Goal: Information Seeking & Learning: Learn about a topic

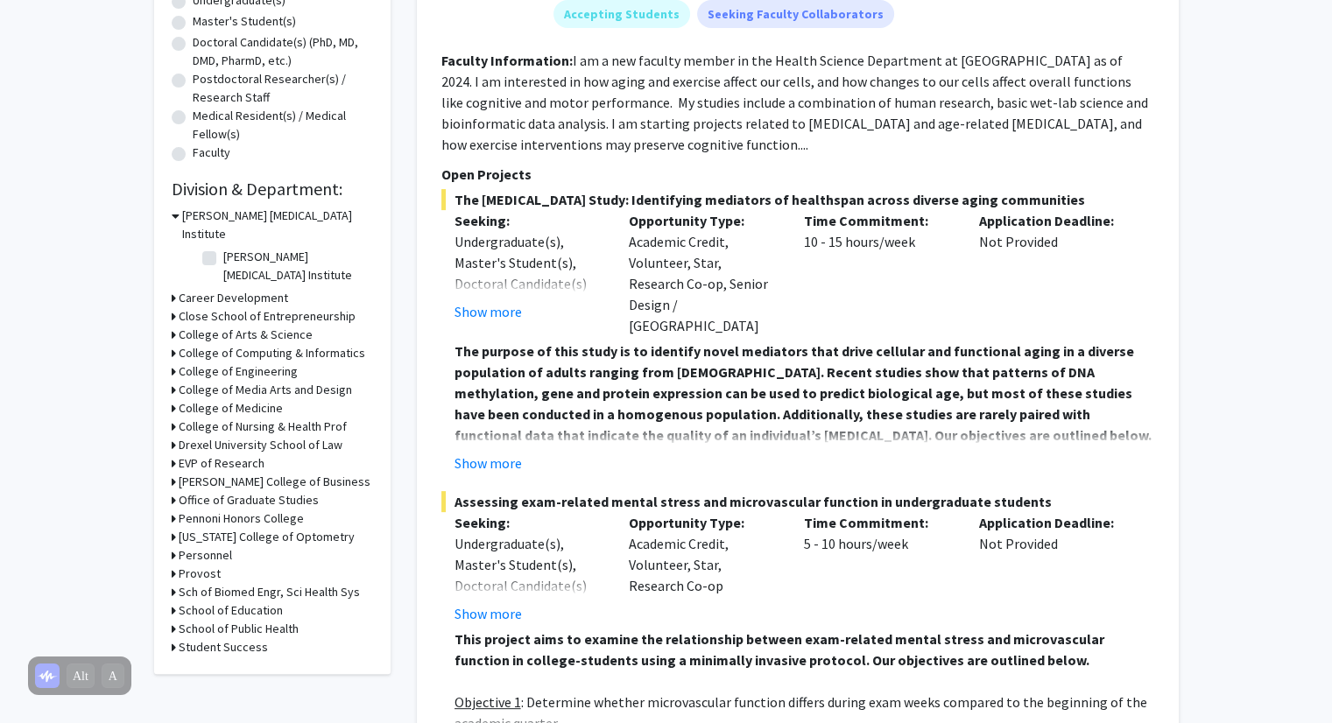
scroll to position [364, 0]
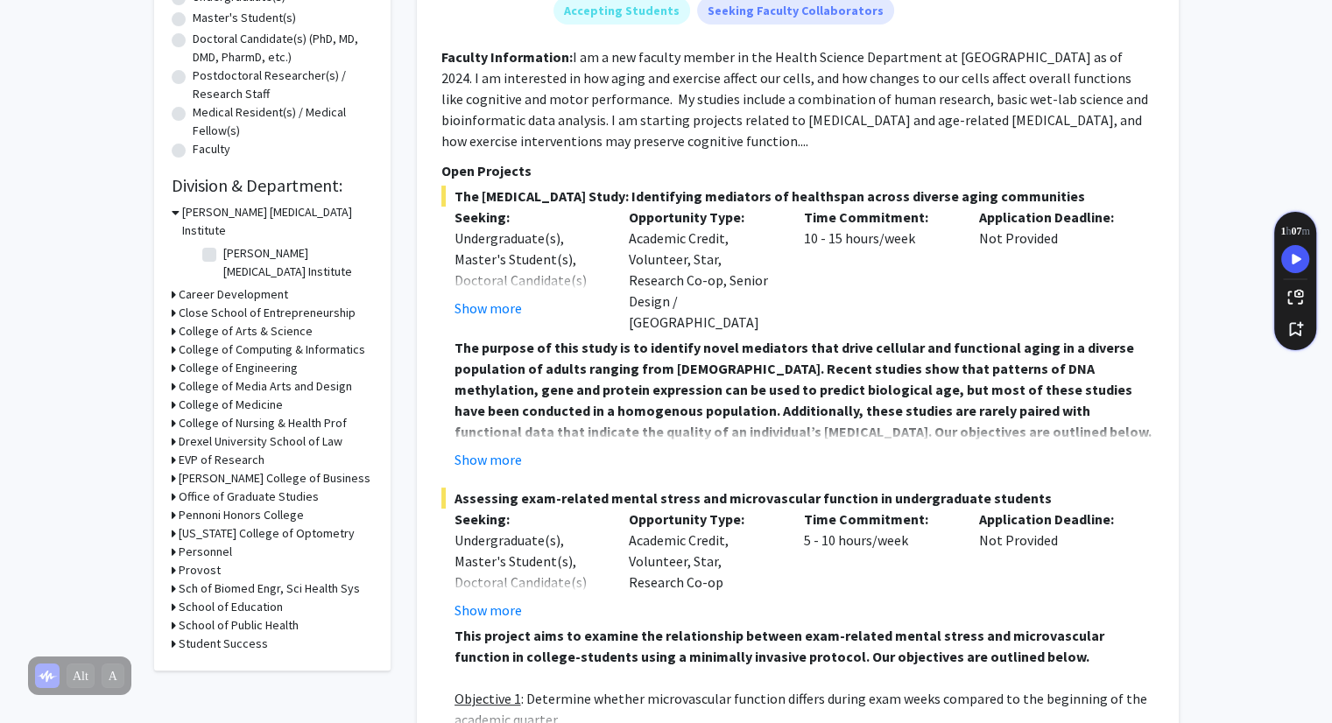
click at [265, 322] on h3 "College of Arts & Science" at bounding box center [246, 331] width 134 height 18
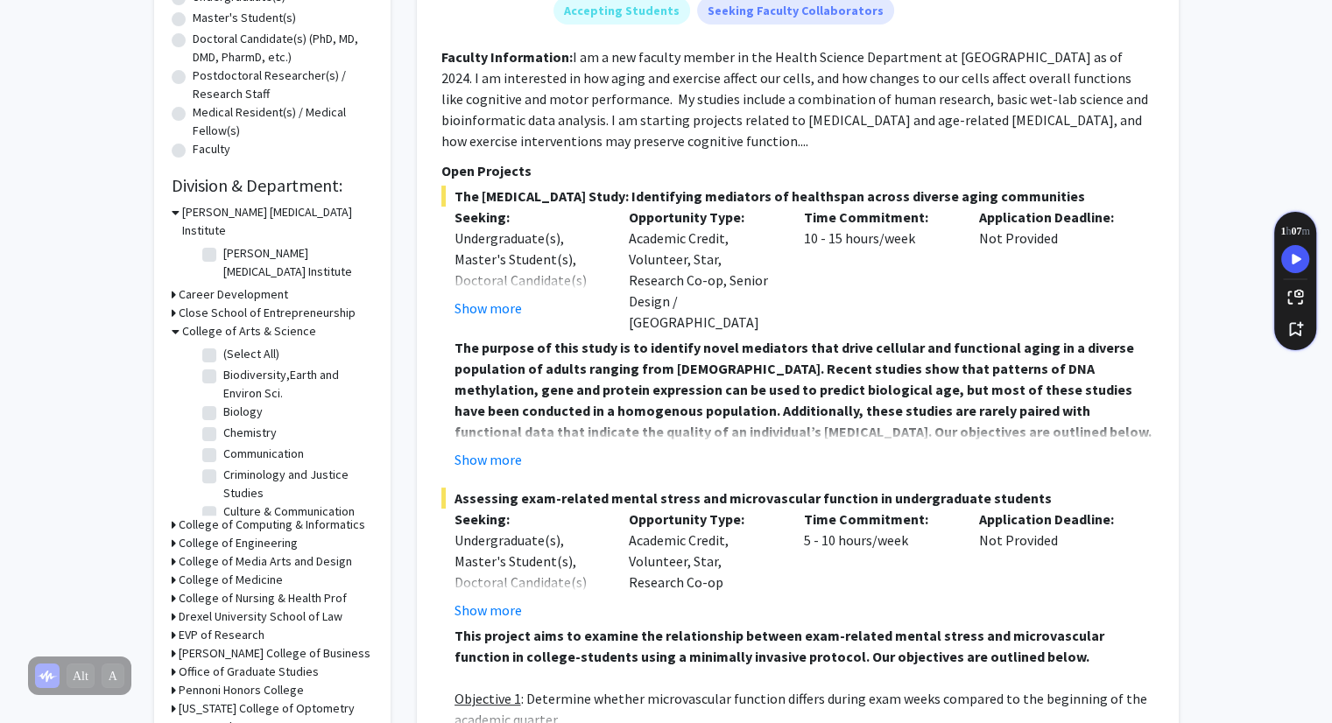
scroll to position [291, 0]
click at [245, 451] on label "Psychology" at bounding box center [253, 460] width 61 height 18
click at [235, 451] on input "Psychology" at bounding box center [228, 456] width 11 height 11
checkbox input "true"
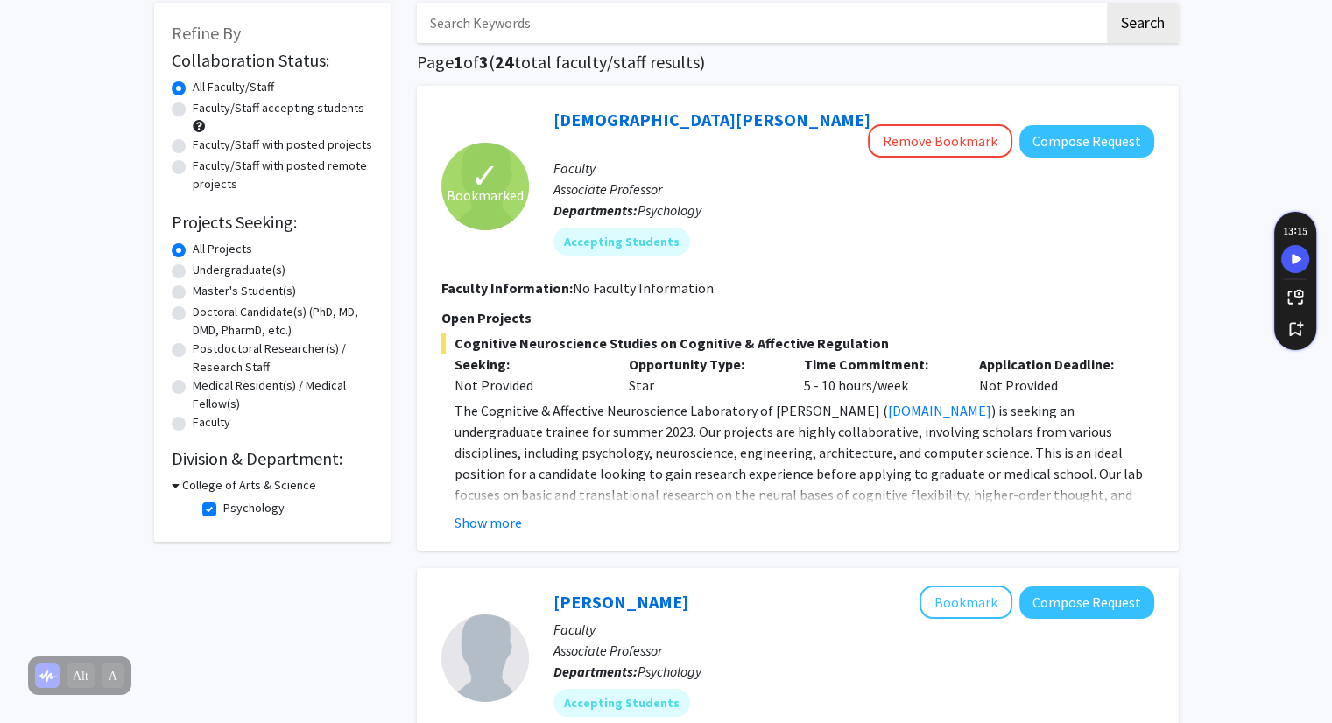
scroll to position [82, 0]
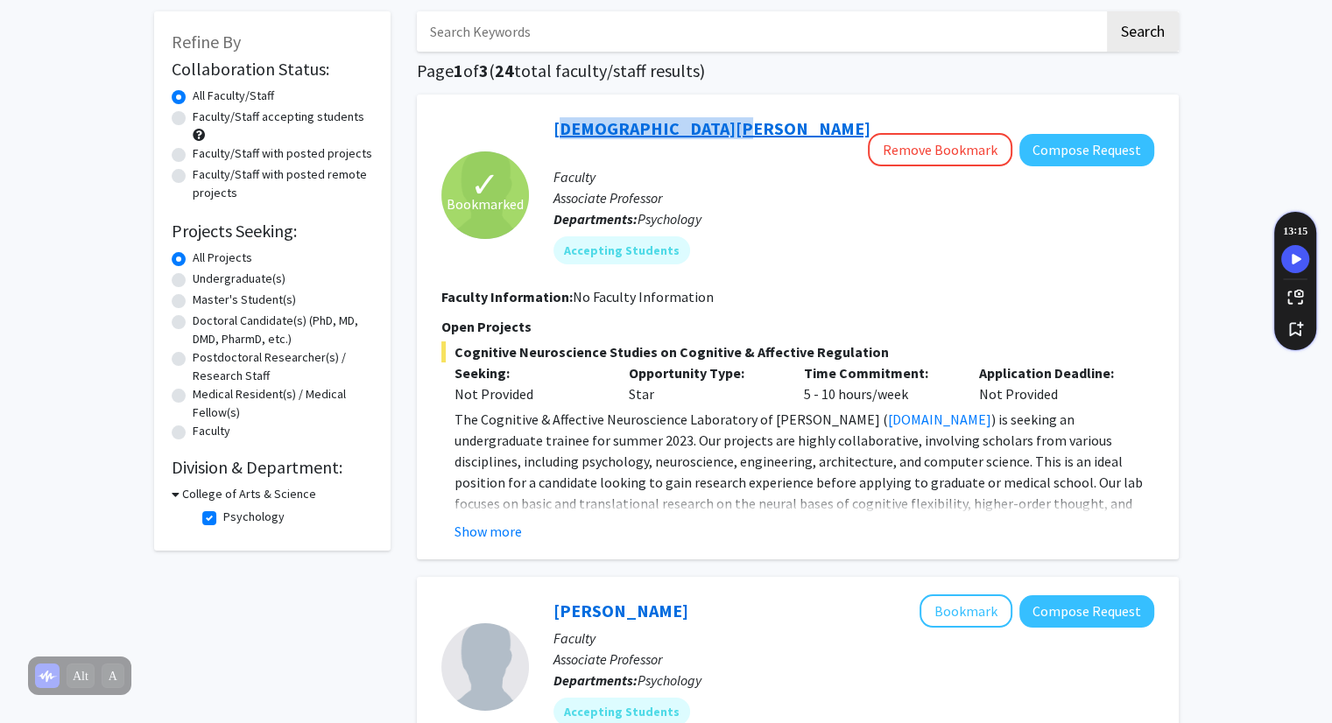
drag, startPoint x: 714, startPoint y: 131, endPoint x: 556, endPoint y: 133, distance: 157.7
click at [556, 133] on div "[DEMOGRAPHIC_DATA][PERSON_NAME] Remove Bookmark Compose Request" at bounding box center [854, 139] width 601 height 54
copy link "[DEMOGRAPHIC_DATA][PERSON_NAME]"
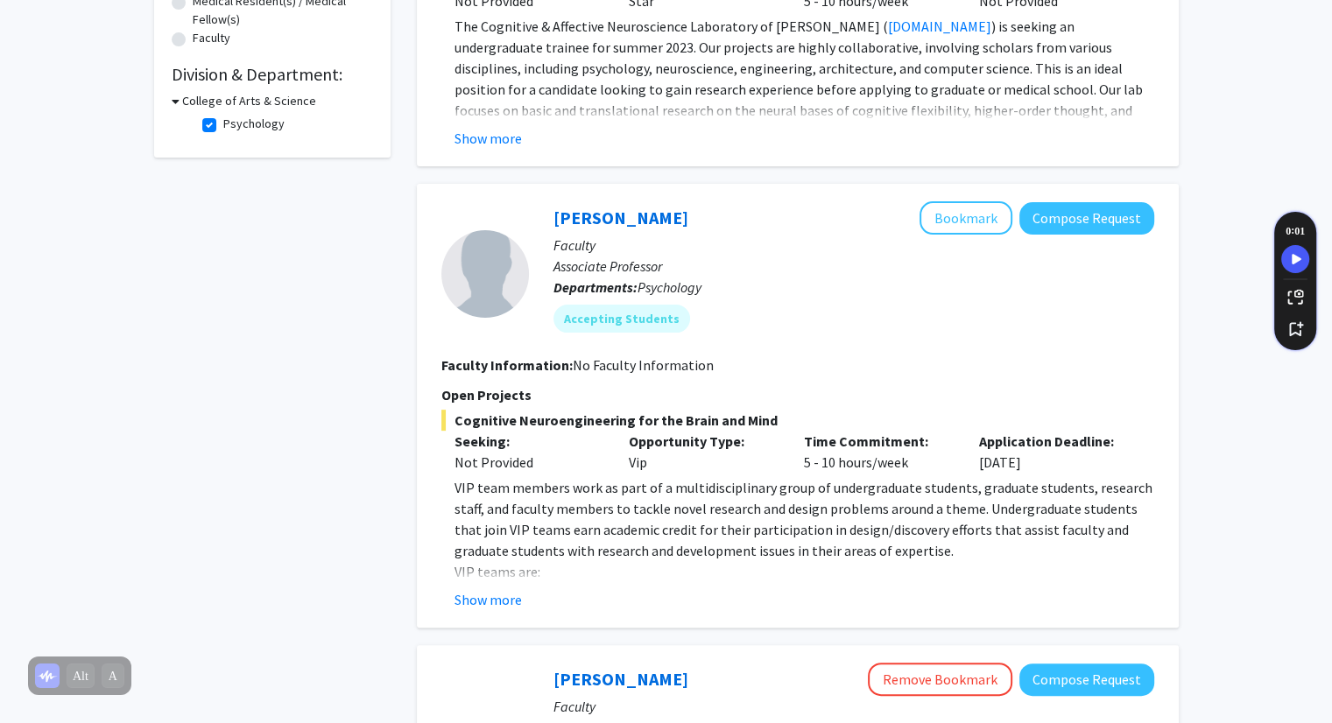
scroll to position [477, 0]
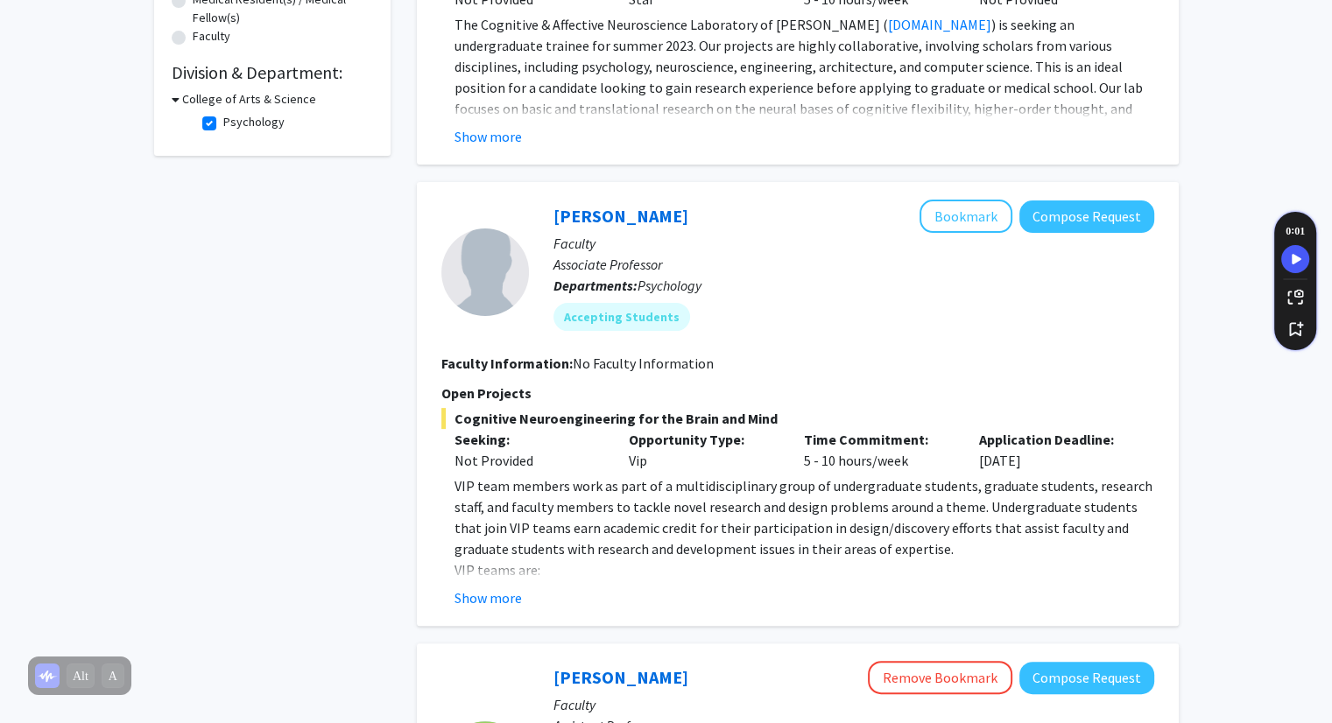
drag, startPoint x: 669, startPoint y: 190, endPoint x: 540, endPoint y: 194, distance: 128.8
click at [540, 200] on div "[PERSON_NAME] Bookmark Compose Request Faculty Associate Professor Departments:…" at bounding box center [841, 272] width 625 height 145
copy link "[PERSON_NAME]"
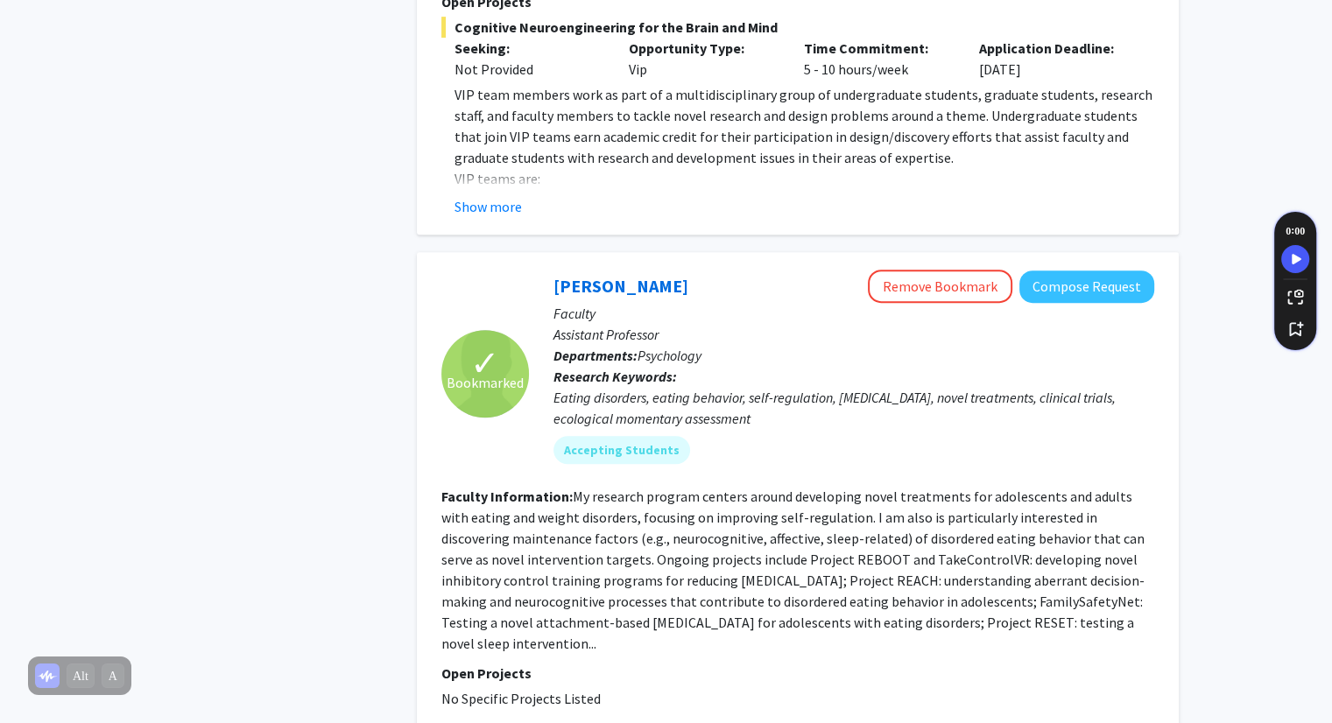
scroll to position [882, 0]
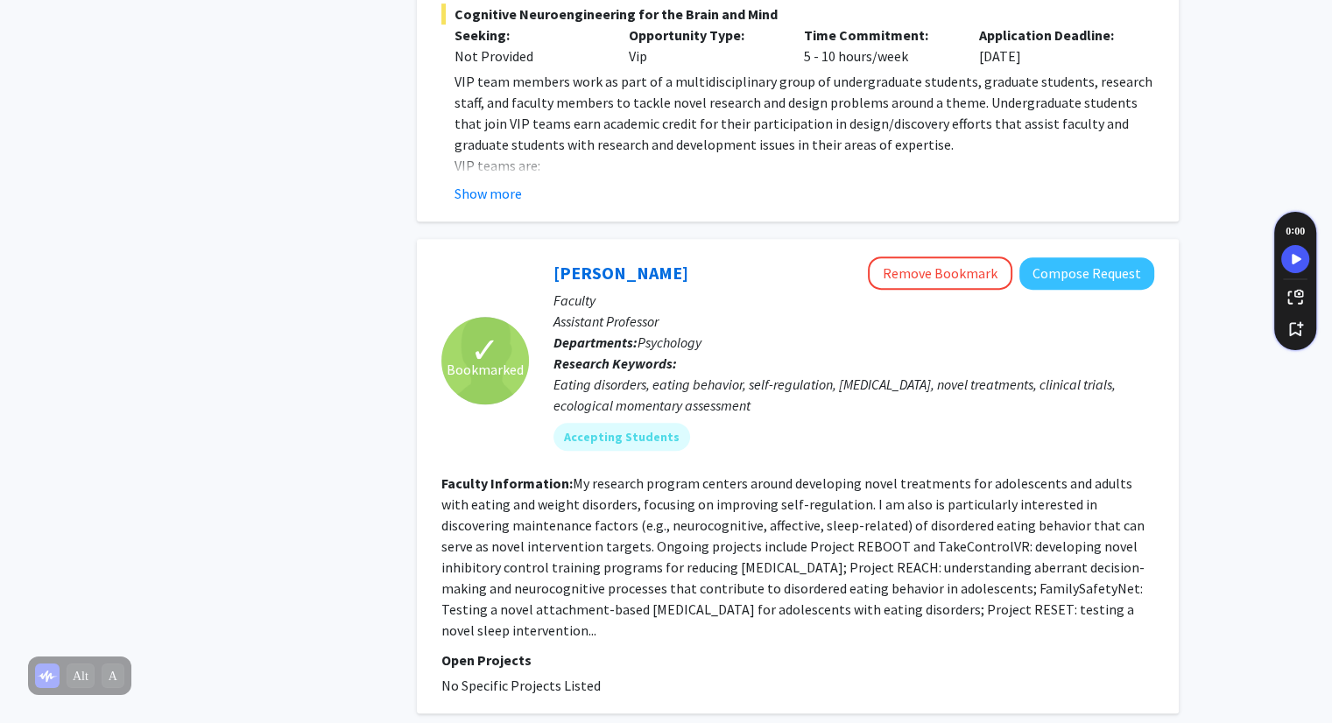
click at [754, 262] on div "[PERSON_NAME] Remove Bookmark Compose Request" at bounding box center [854, 273] width 601 height 33
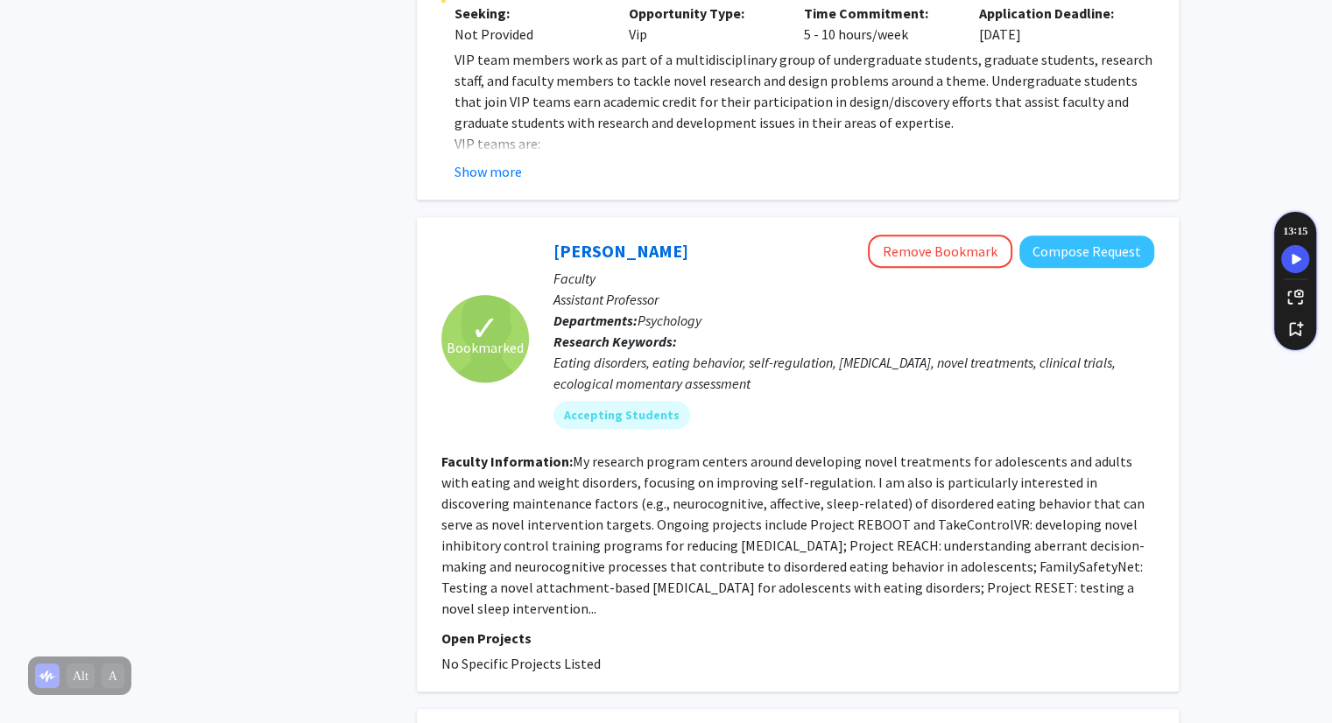
drag, startPoint x: 701, startPoint y: 231, endPoint x: 533, endPoint y: 216, distance: 167.9
click at [533, 235] on div "[PERSON_NAME] Remove Bookmark Compose Request Faculty Assistant Professor Depar…" at bounding box center [841, 339] width 625 height 208
copy link "[PERSON_NAME]"
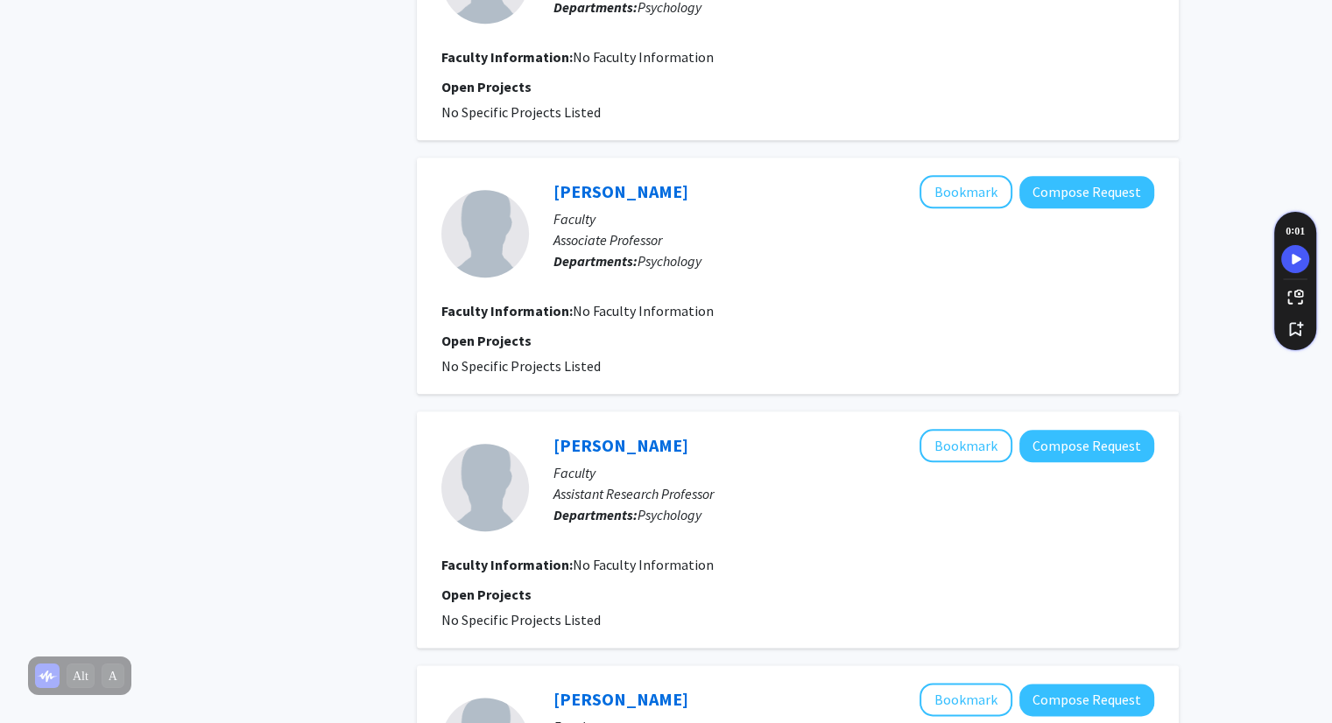
scroll to position [1958, 0]
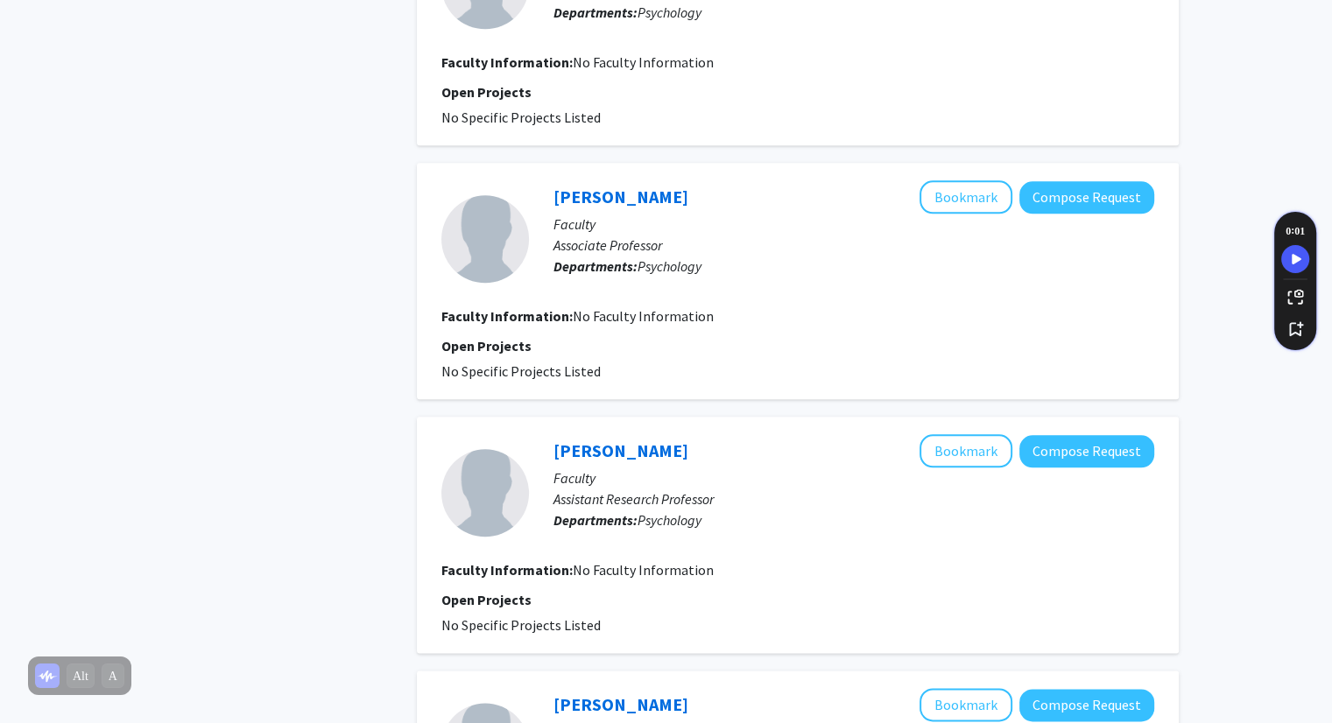
drag, startPoint x: 677, startPoint y: 148, endPoint x: 547, endPoint y: 137, distance: 131.0
click at [547, 180] on div "[PERSON_NAME] Bookmark Compose Request Faculty Associate Professor Departments:…" at bounding box center [841, 238] width 625 height 116
copy link "[PERSON_NAME]"
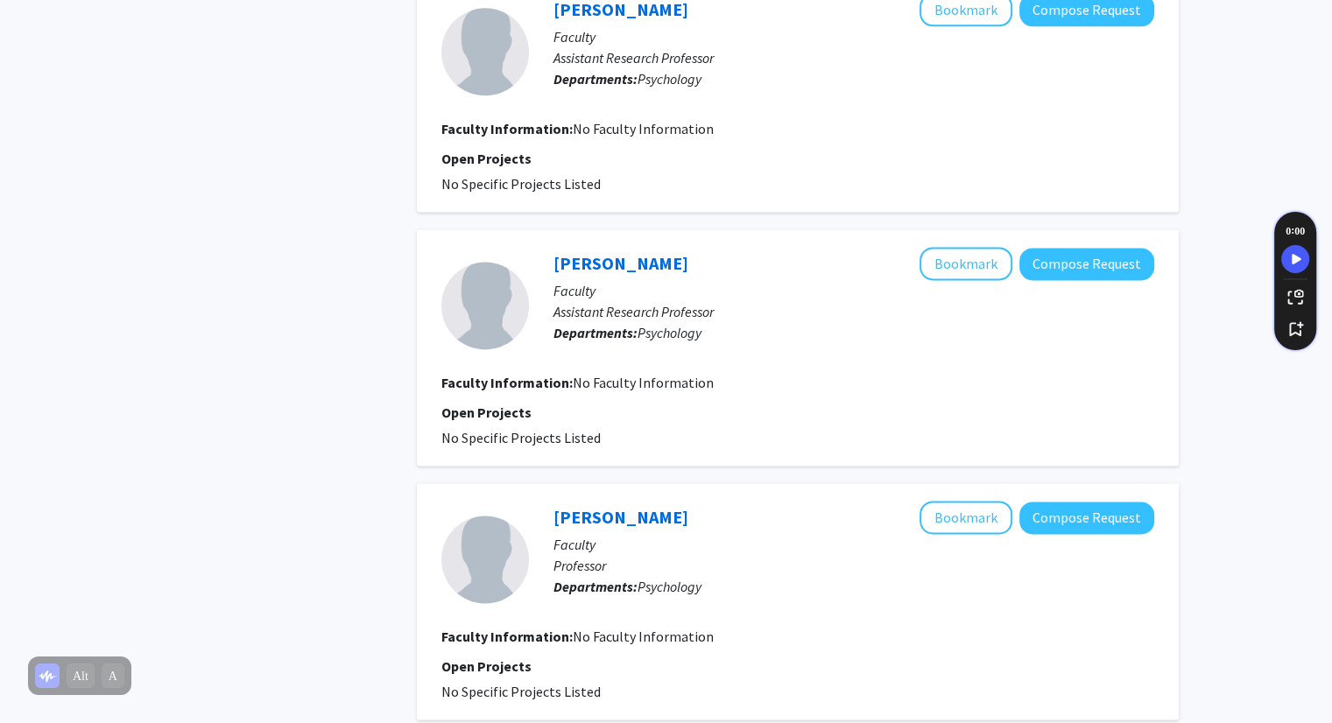
scroll to position [2796, 0]
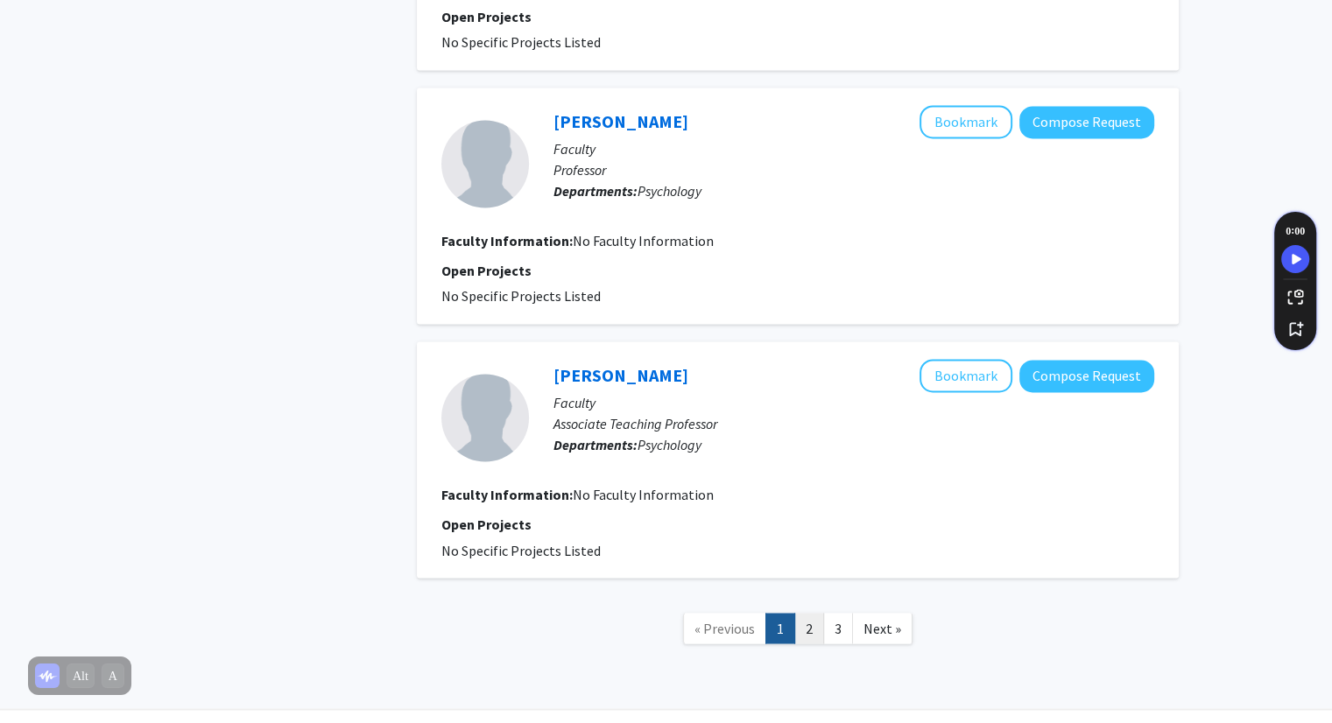
click at [813, 613] on link "2" at bounding box center [809, 628] width 30 height 31
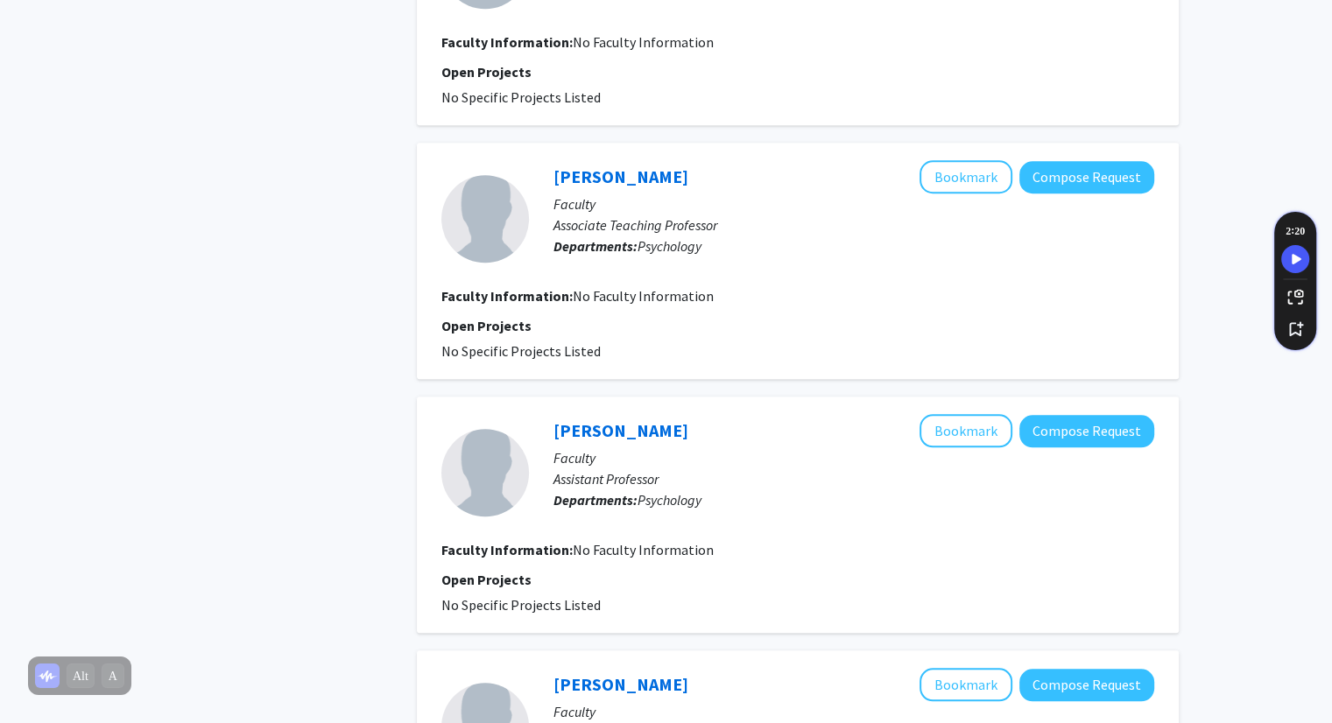
scroll to position [2162, 0]
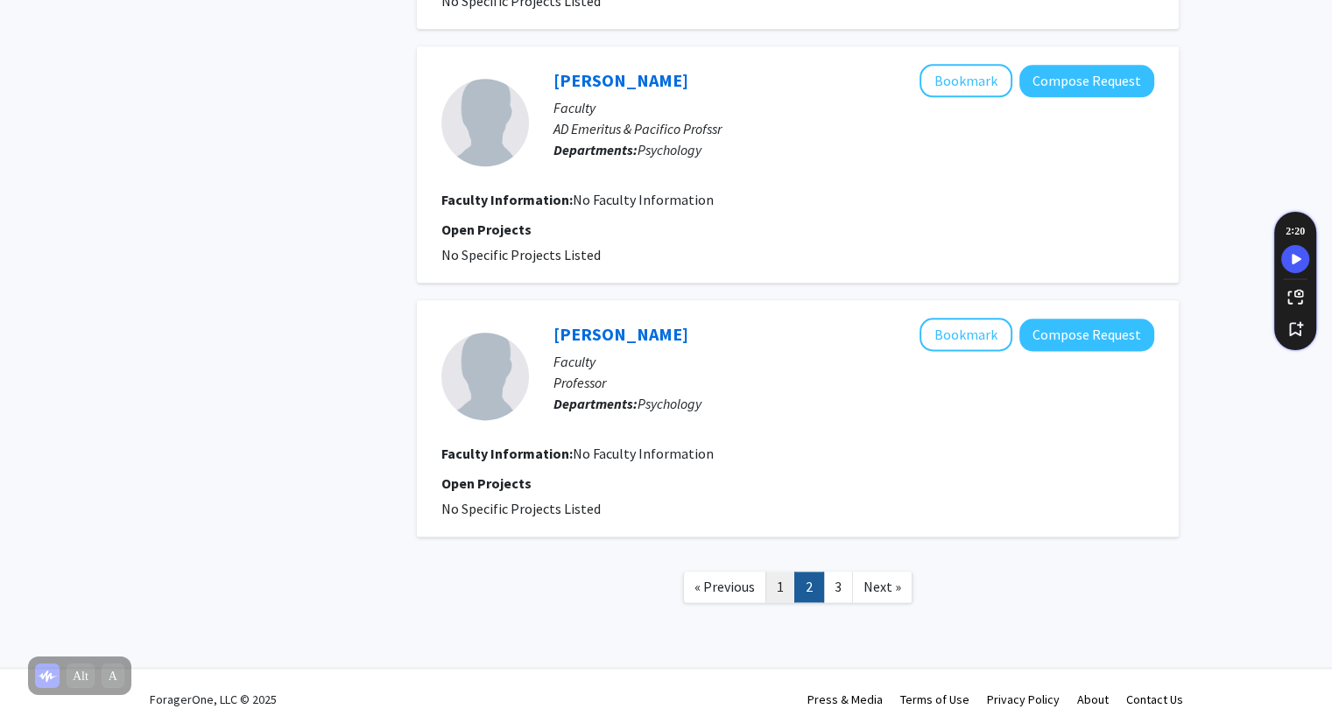
click at [778, 588] on link "1" at bounding box center [780, 587] width 30 height 31
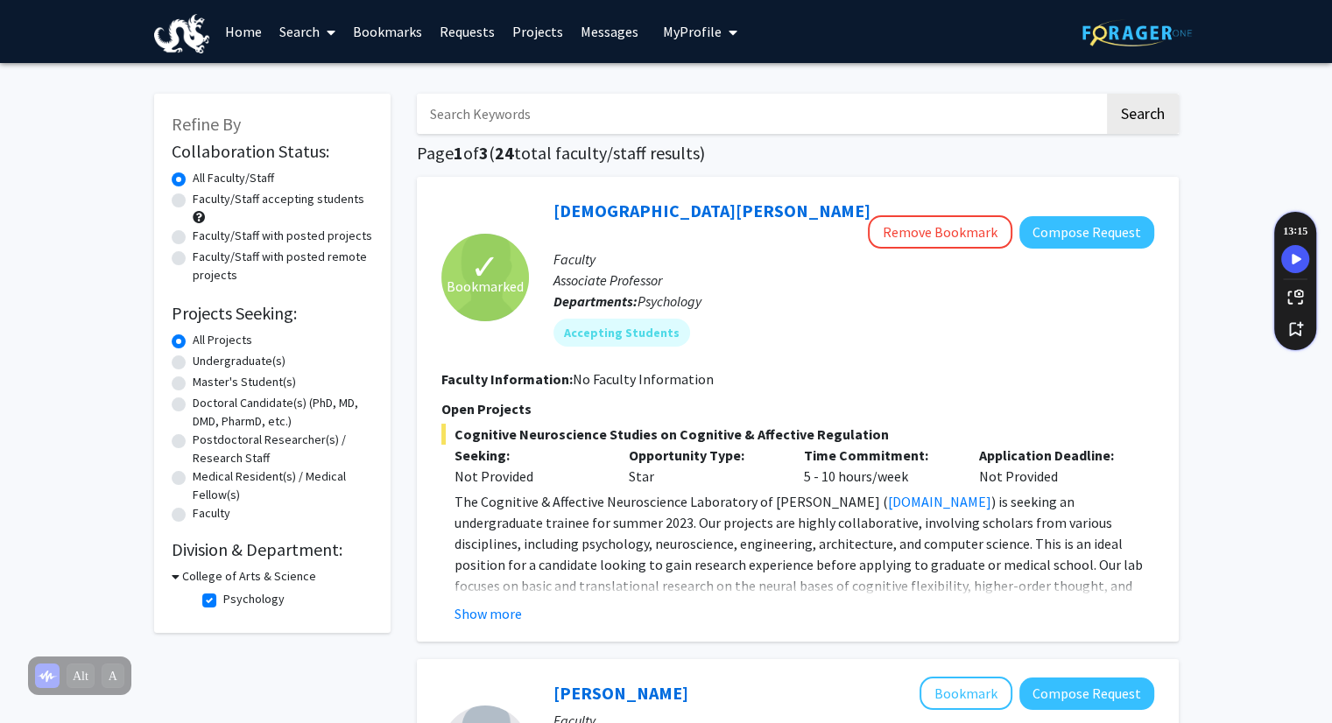
click at [193, 204] on label "Faculty/Staff accepting students" at bounding box center [279, 199] width 172 height 18
click at [193, 201] on input "Faculty/Staff accepting students" at bounding box center [198, 195] width 11 height 11
radio input "true"
click at [193, 241] on label "Faculty/Staff with posted projects" at bounding box center [283, 236] width 180 height 18
click at [193, 238] on input "Faculty/Staff with posted projects" at bounding box center [198, 232] width 11 height 11
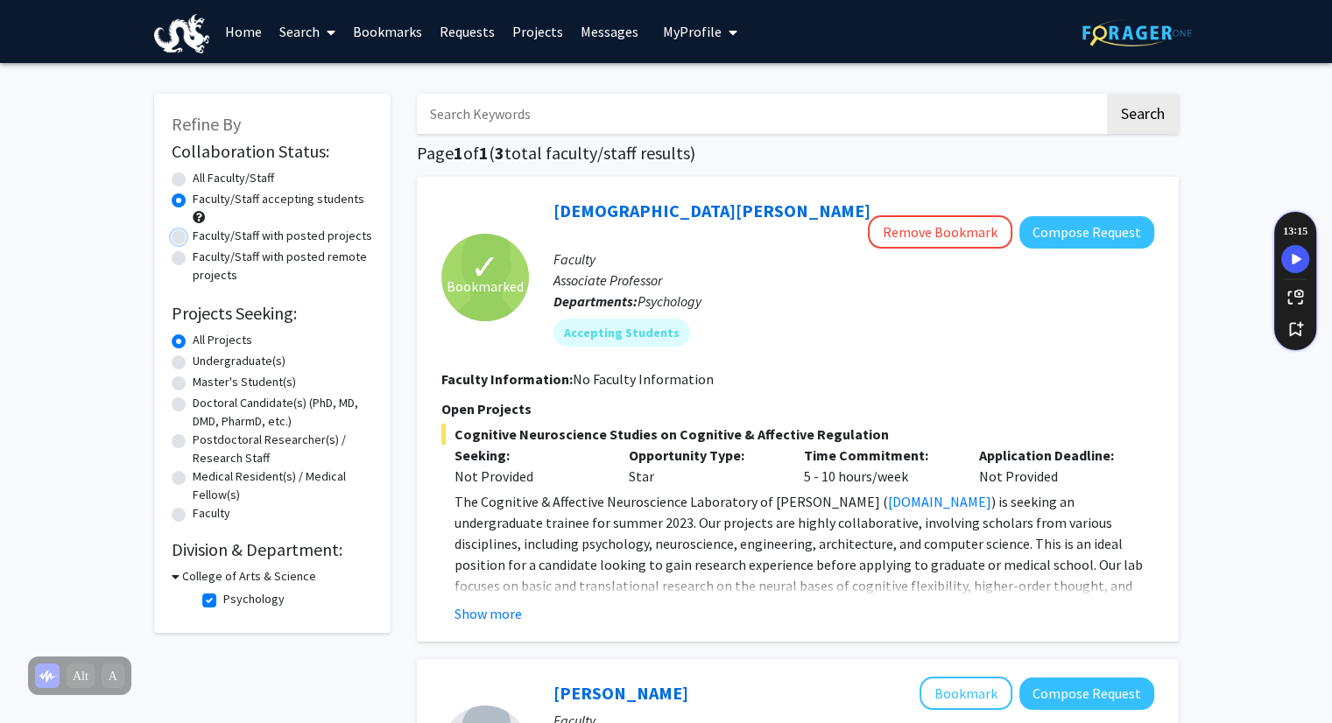
radio input "true"
click at [193, 260] on label "Faculty/Staff with posted remote projects" at bounding box center [283, 266] width 180 height 37
click at [193, 259] on input "Faculty/Staff with posted remote projects" at bounding box center [198, 253] width 11 height 11
radio input "true"
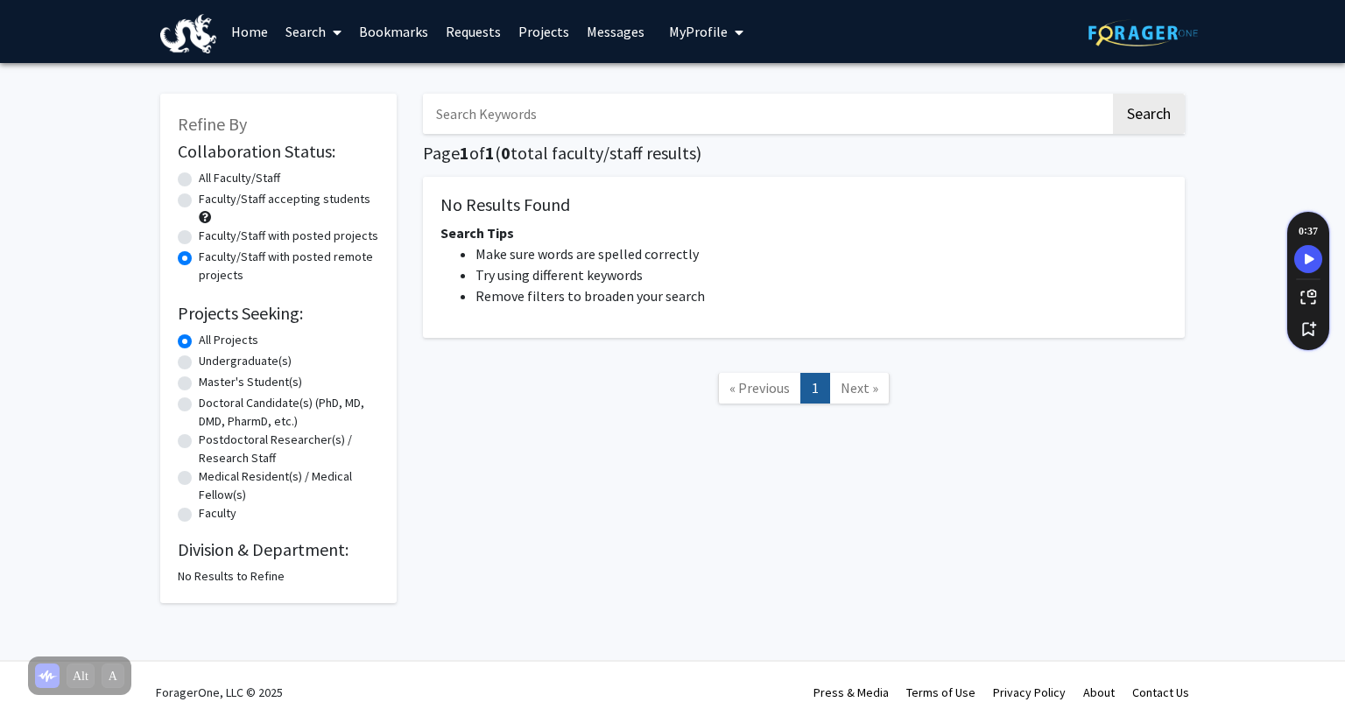
drag, startPoint x: 557, startPoint y: 429, endPoint x: 398, endPoint y: 347, distance: 179.4
click at [398, 347] on div "Refine By Collaboration Status: Collaboration Status All Faculty/Staff Collabor…" at bounding box center [278, 339] width 263 height 527
click at [266, 366] on label "Undergraduate(s)" at bounding box center [245, 361] width 93 height 18
click at [210, 363] on input "Undergraduate(s)" at bounding box center [204, 357] width 11 height 11
radio input "true"
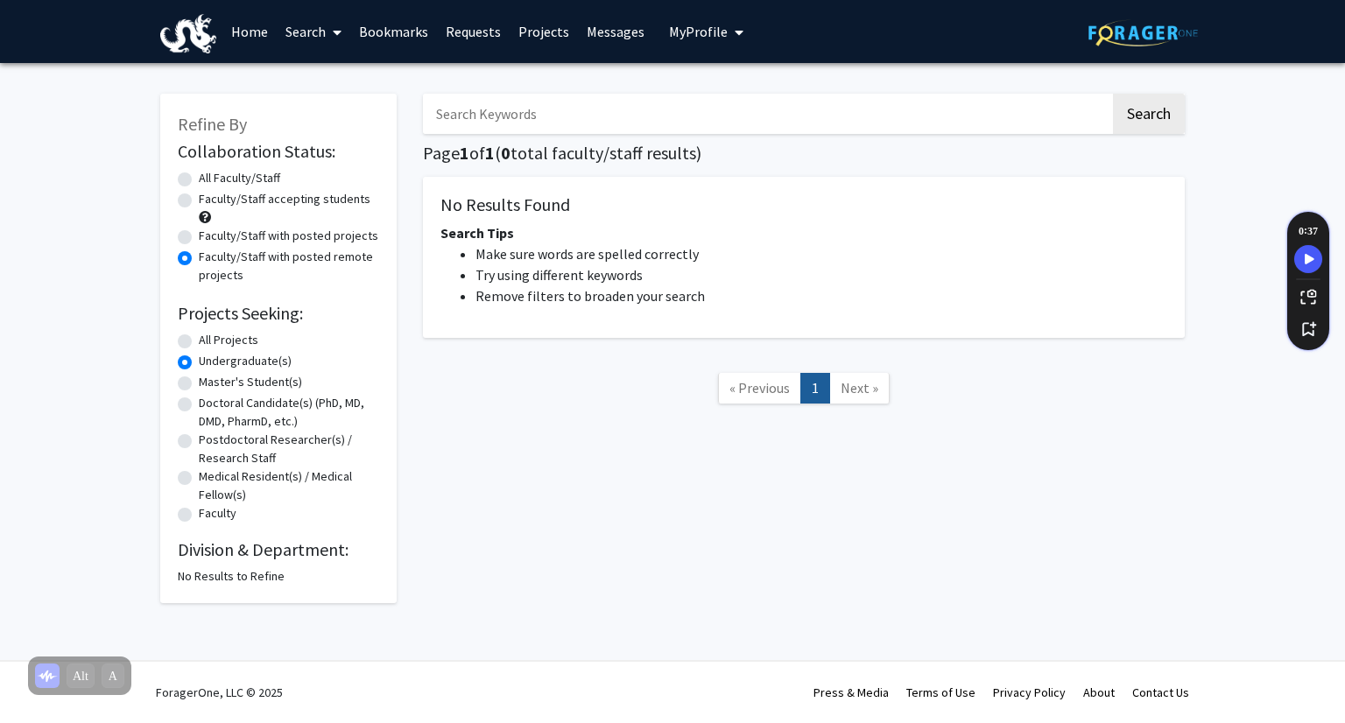
click at [251, 176] on label "All Faculty/Staff" at bounding box center [239, 178] width 81 height 18
click at [210, 176] on input "All Faculty/Staff" at bounding box center [204, 174] width 11 height 11
radio input "false"
radio input "true"
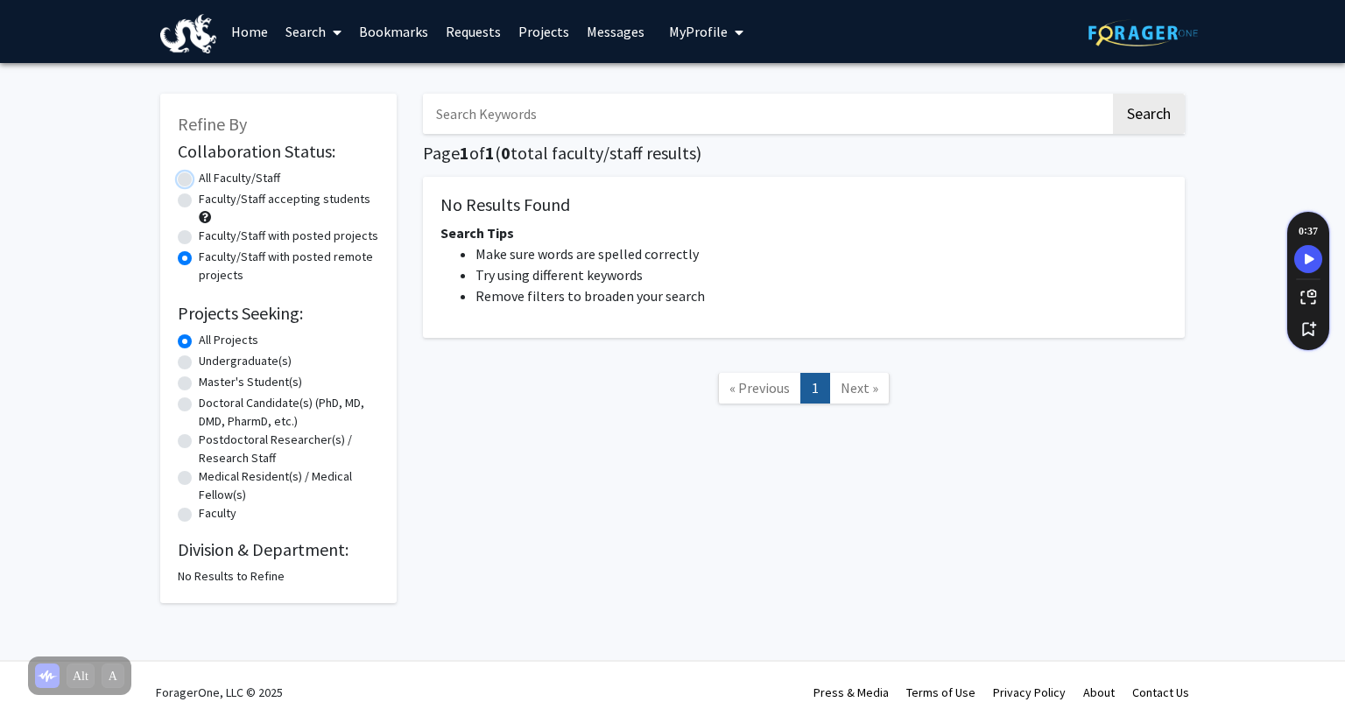
radio input "true"
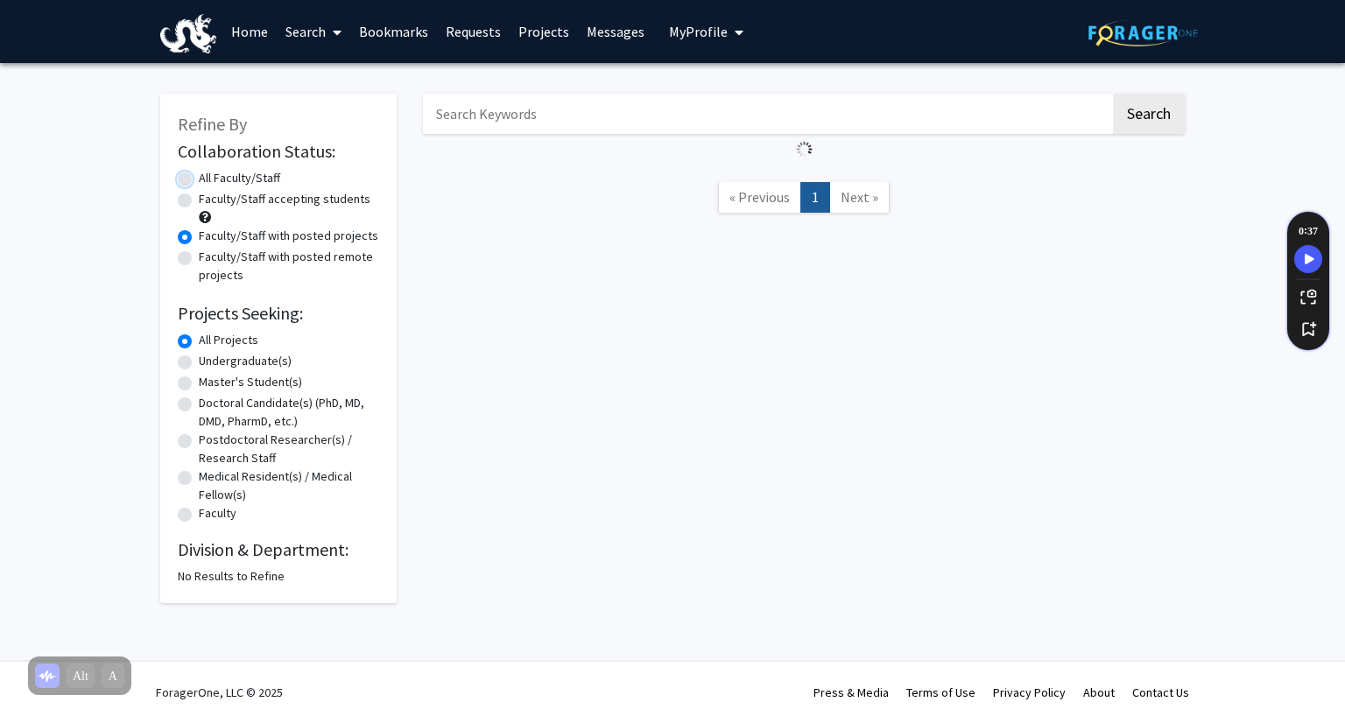
radio input "true"
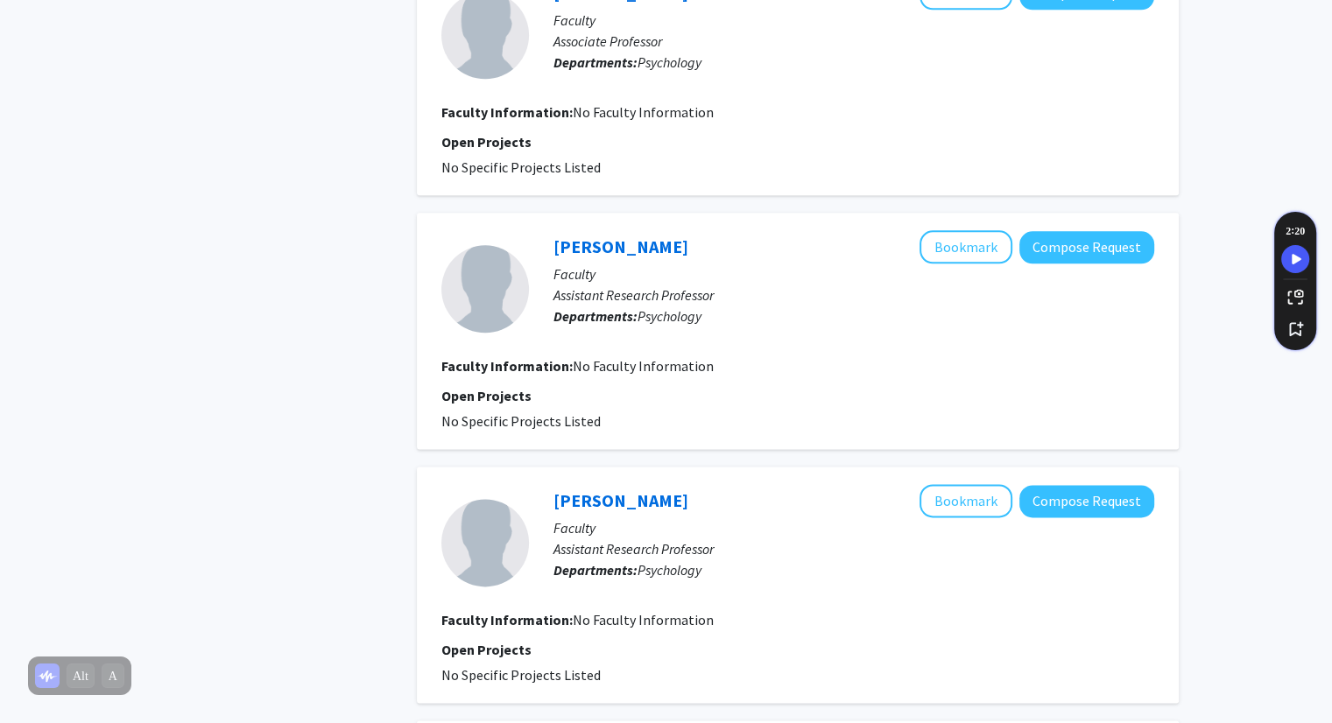
checkbox input "false"
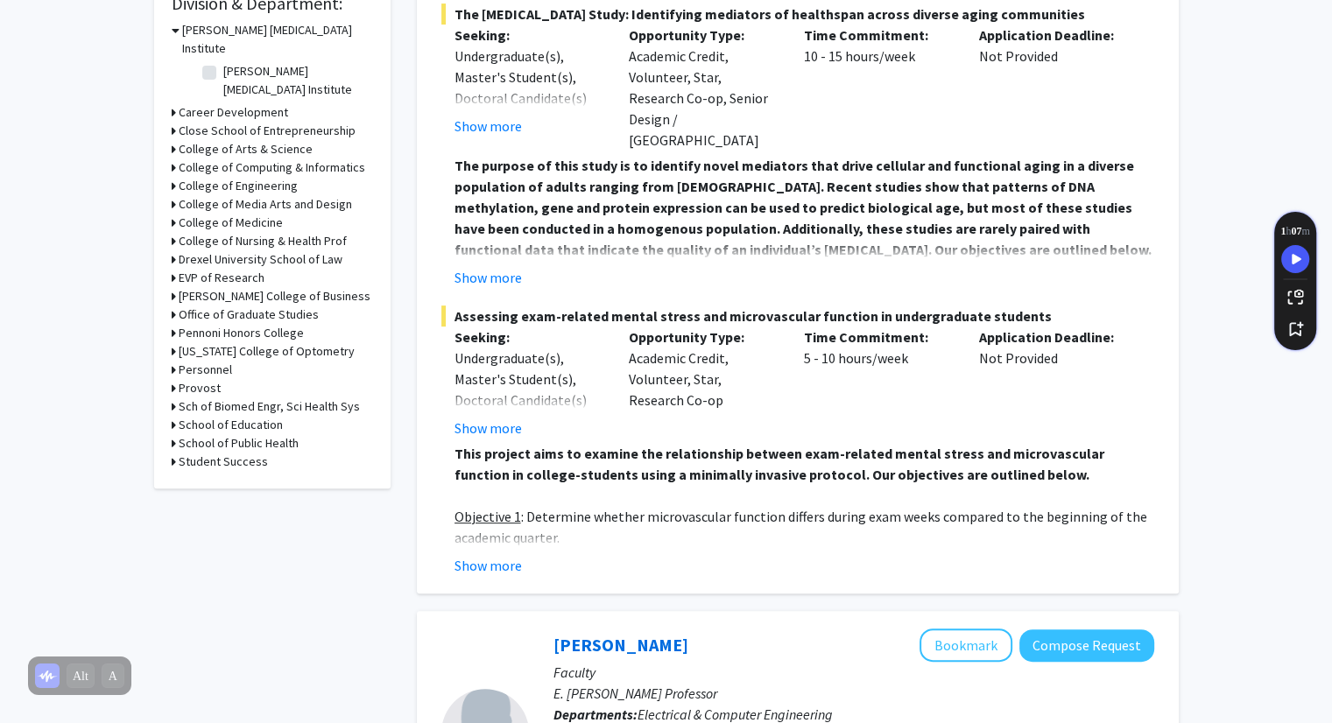
scroll to position [249, 0]
